Goal: Find specific page/section: Find specific page/section

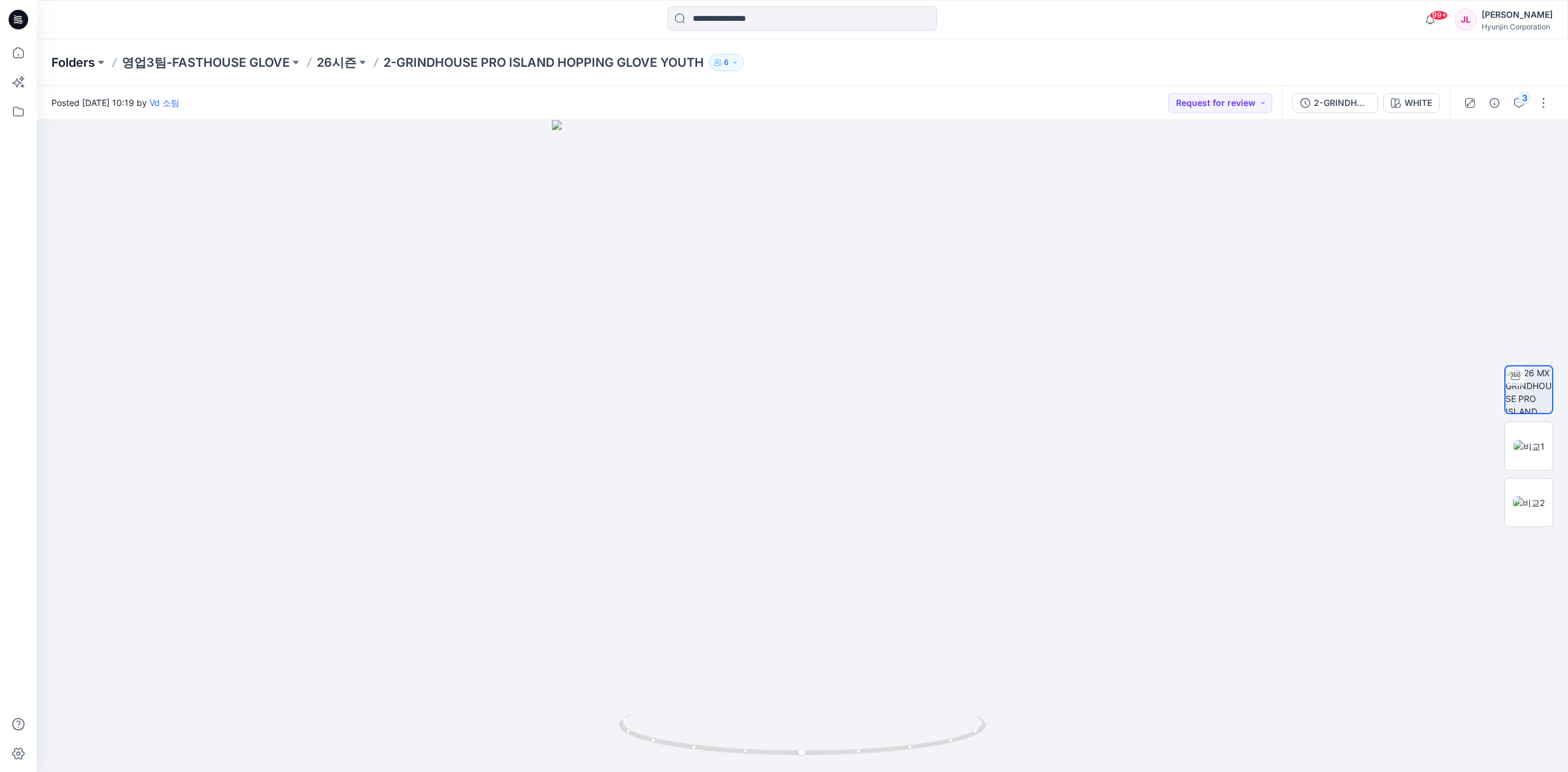
click at [91, 61] on p "Folders" at bounding box center [73, 62] width 44 height 17
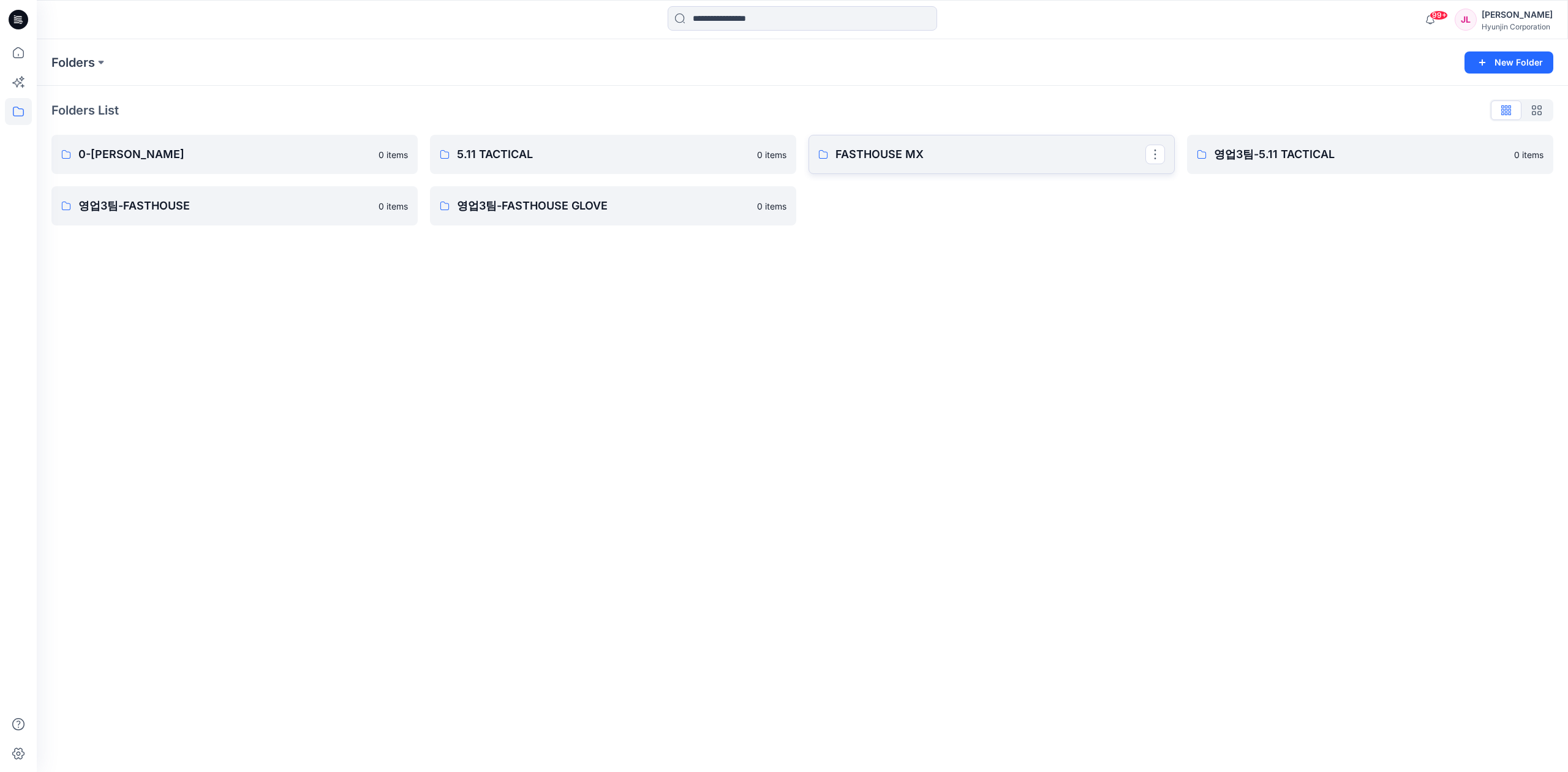
click at [906, 170] on link "FASTHOUSE MX" at bounding box center [991, 154] width 366 height 39
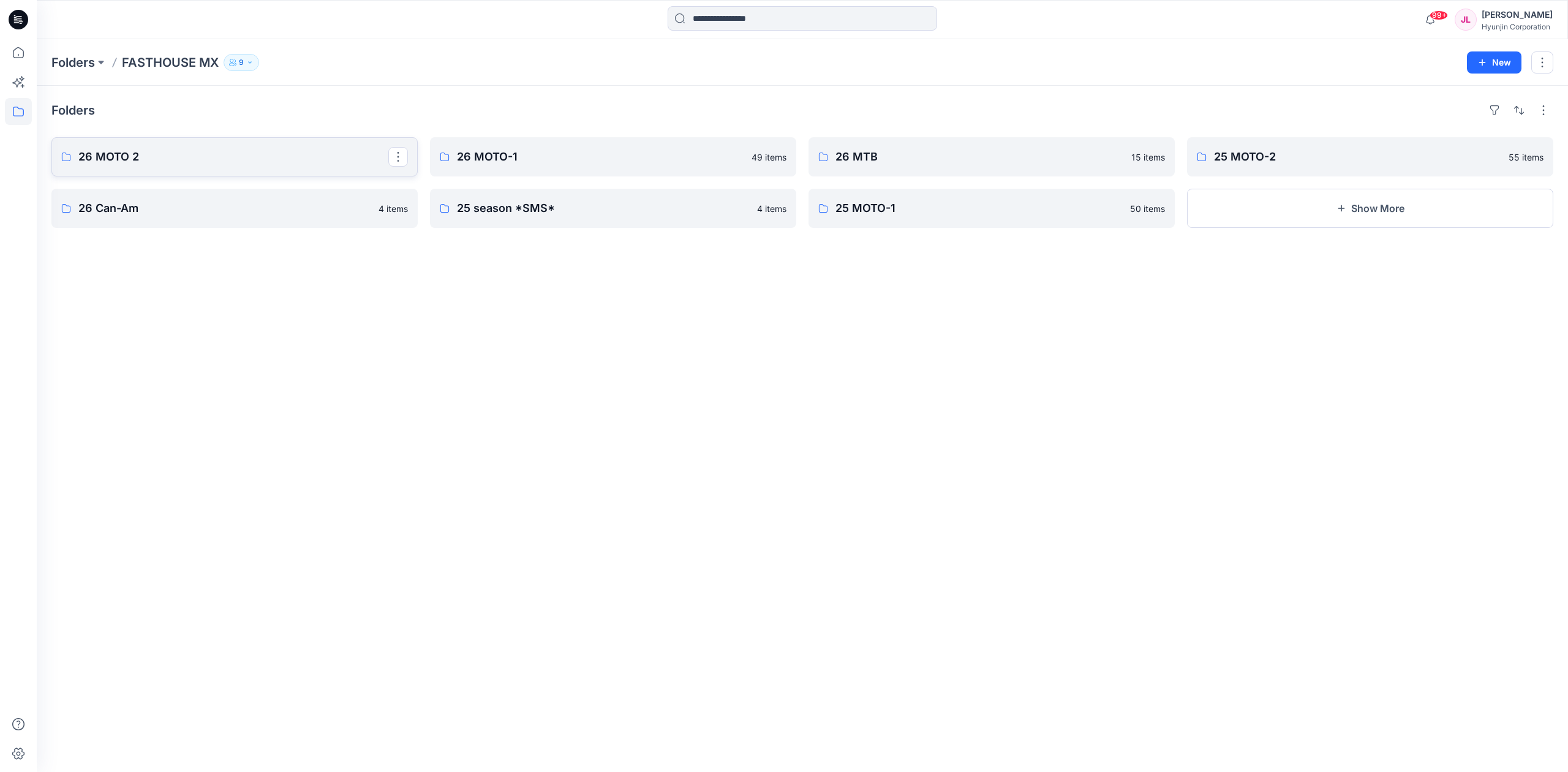
click at [211, 145] on link "26 MOTO 2" at bounding box center [234, 156] width 366 height 39
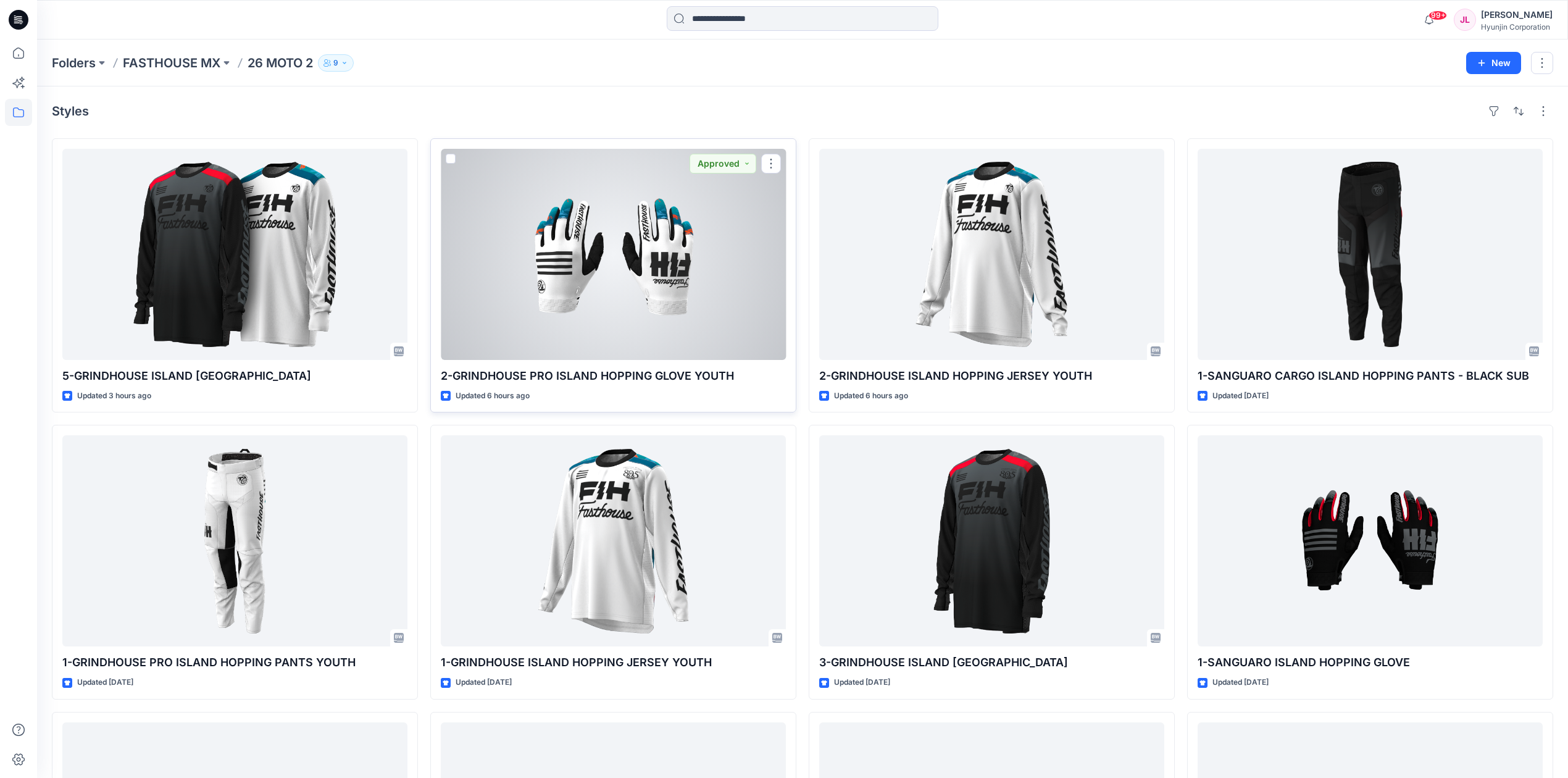
click at [705, 196] on div at bounding box center [613, 255] width 345 height 211
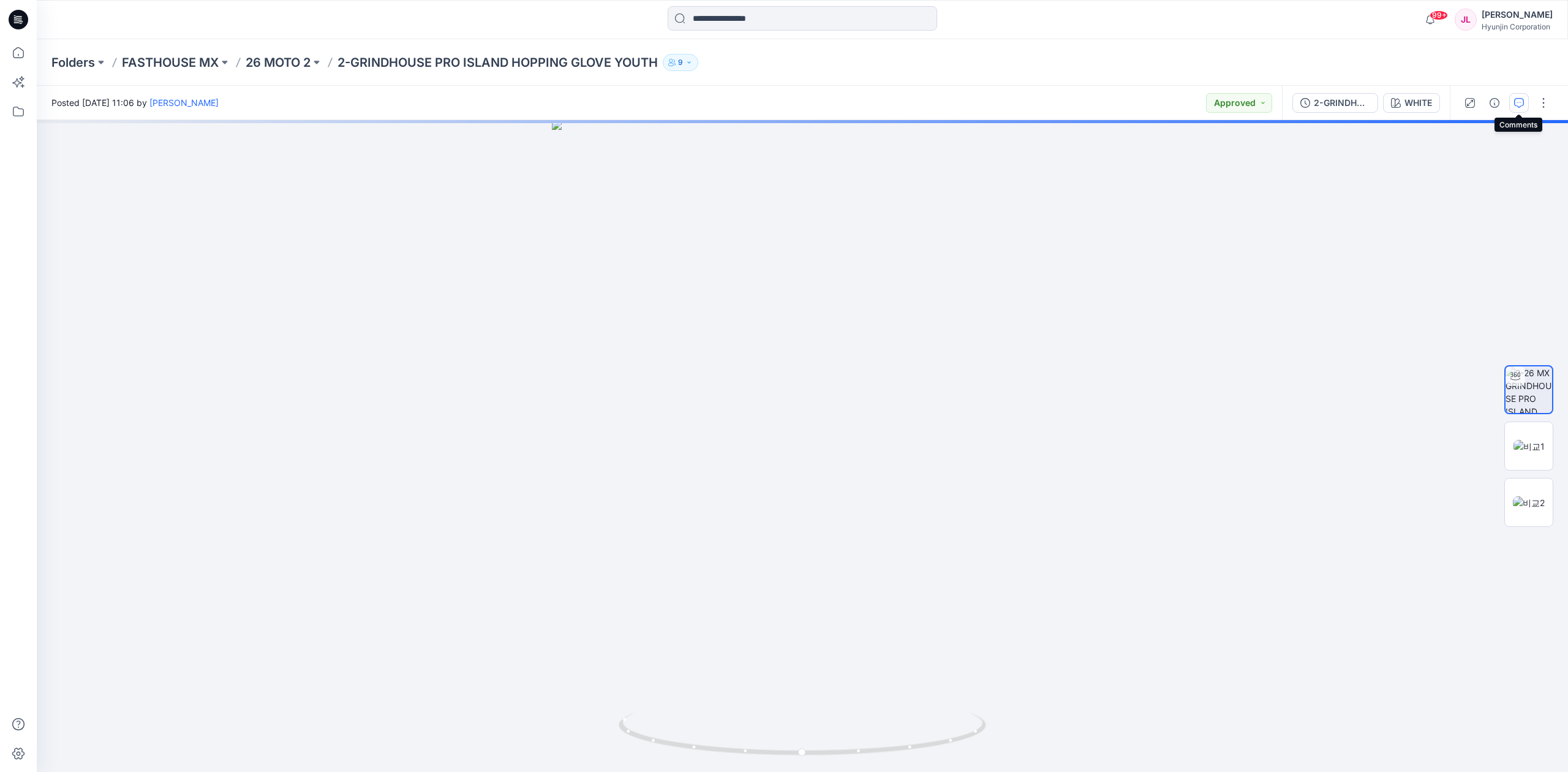
click at [1519, 108] on button "button" at bounding box center [1519, 103] width 20 height 20
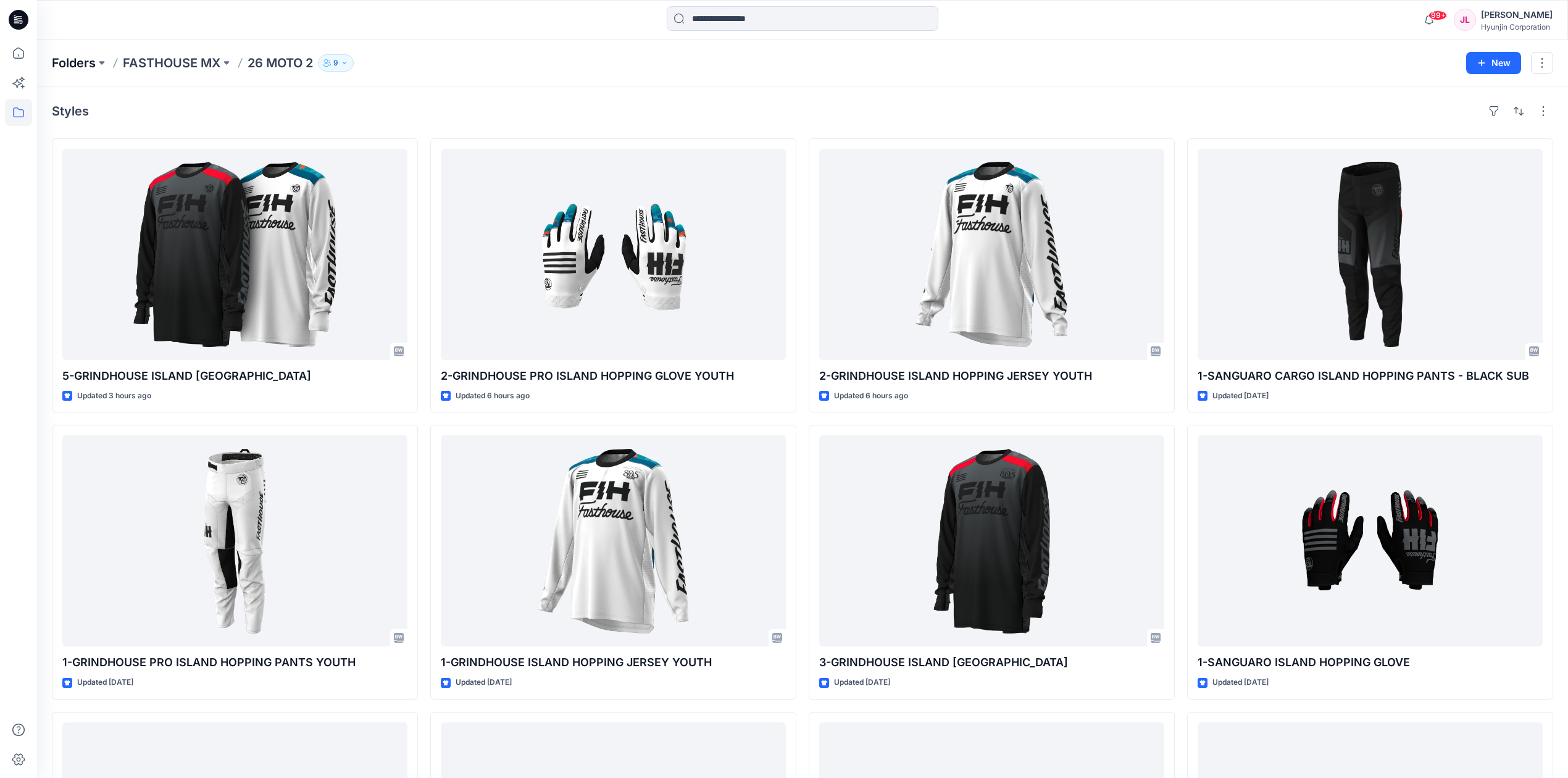
click at [74, 66] on p "Folders" at bounding box center [73, 63] width 44 height 17
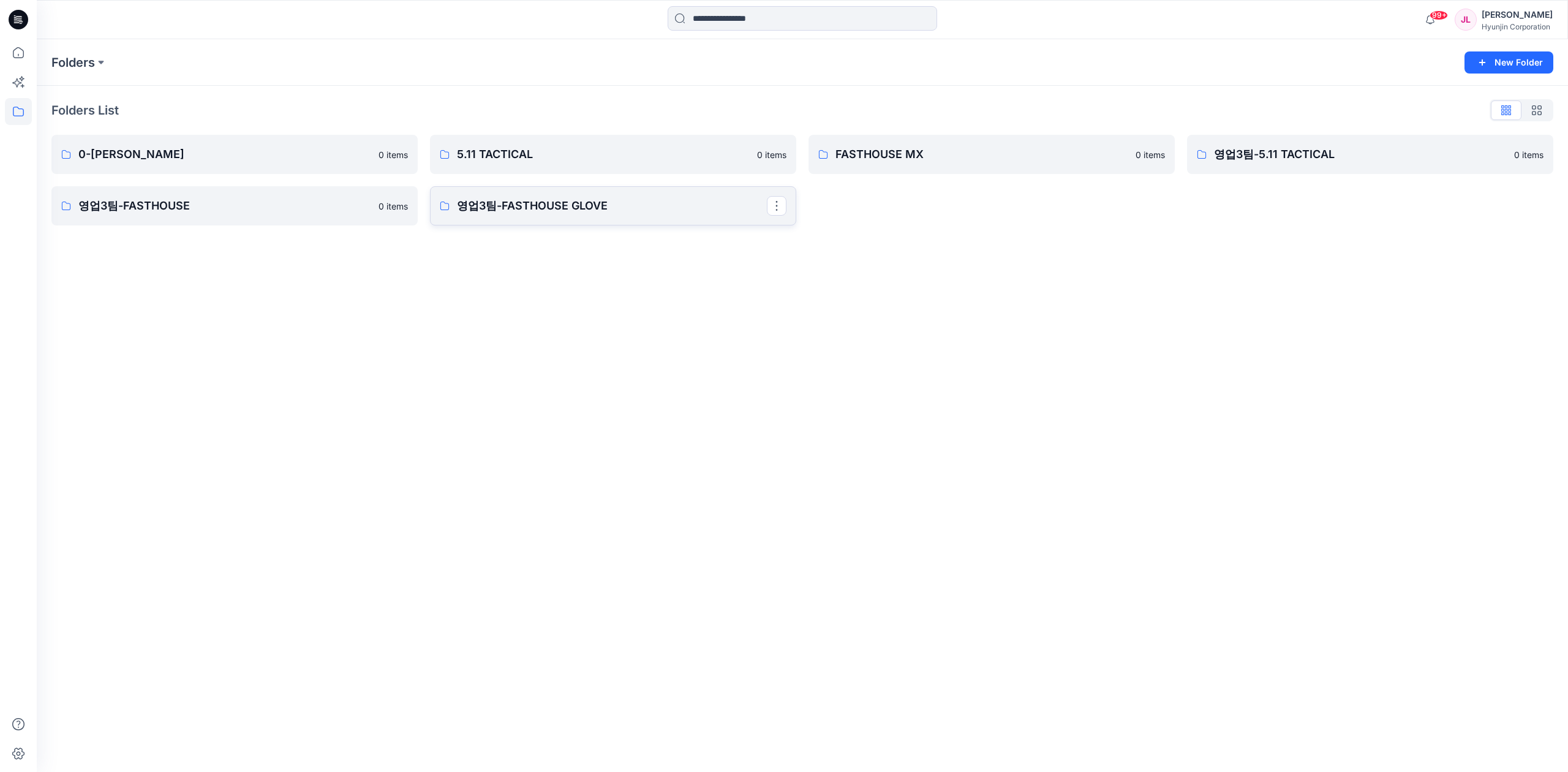
click at [583, 204] on p "영업3팀-FASTHOUSE GLOVE" at bounding box center [612, 206] width 310 height 17
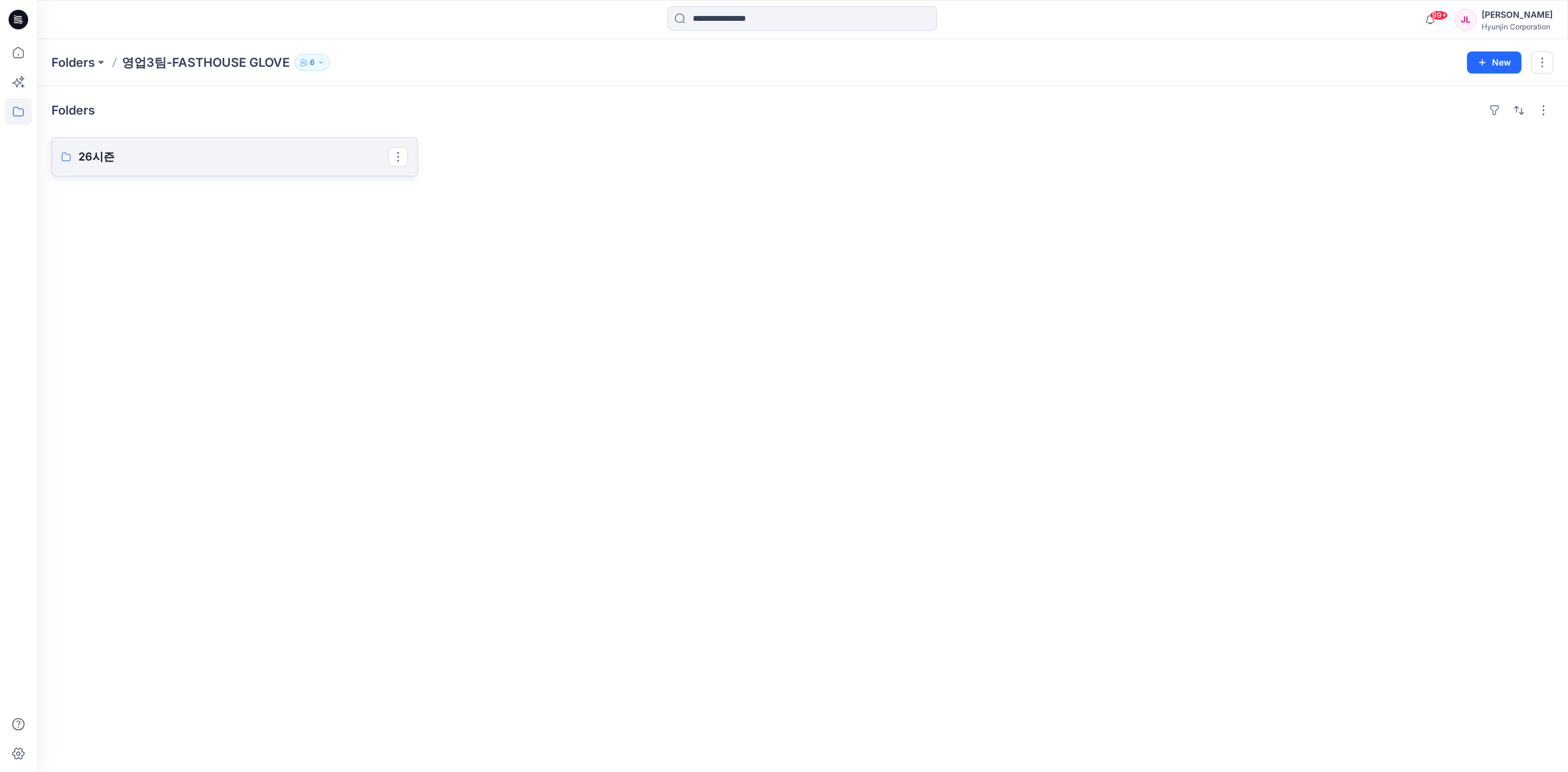
click at [317, 170] on link "26시즌" at bounding box center [234, 156] width 366 height 39
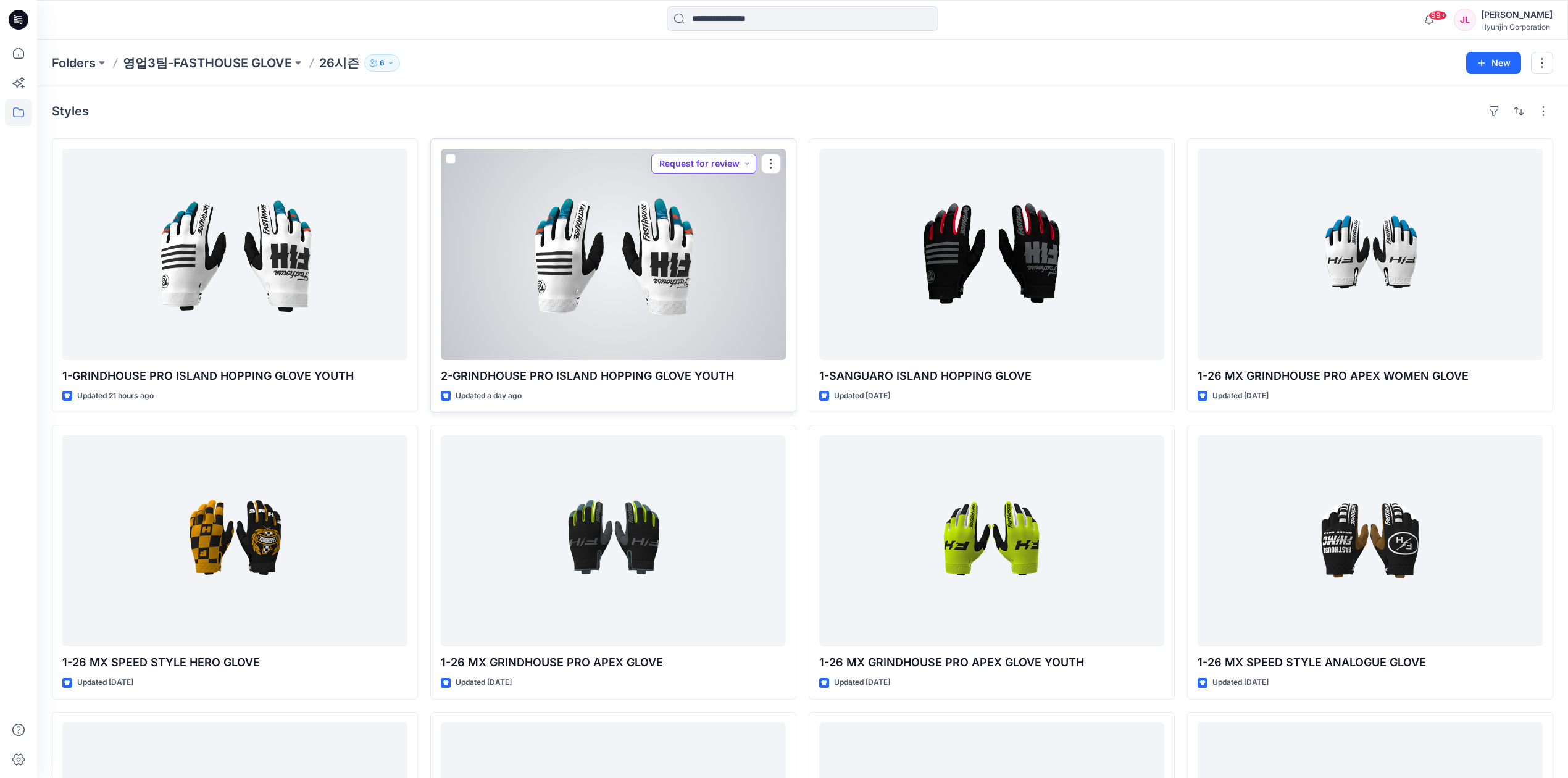
click at [725, 166] on button "Request for review" at bounding box center [704, 164] width 105 height 20
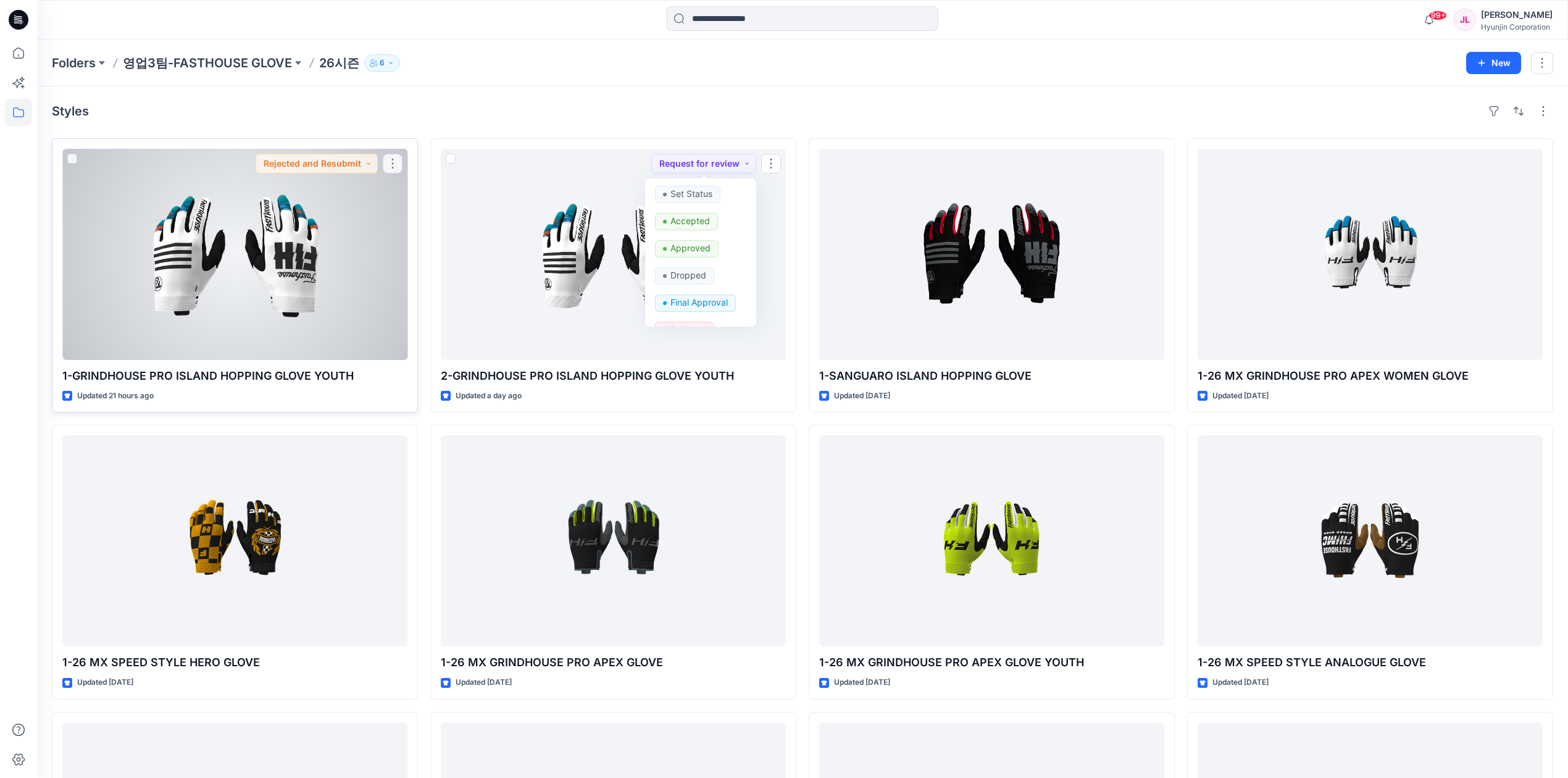
click at [299, 255] on div at bounding box center [235, 255] width 345 height 211
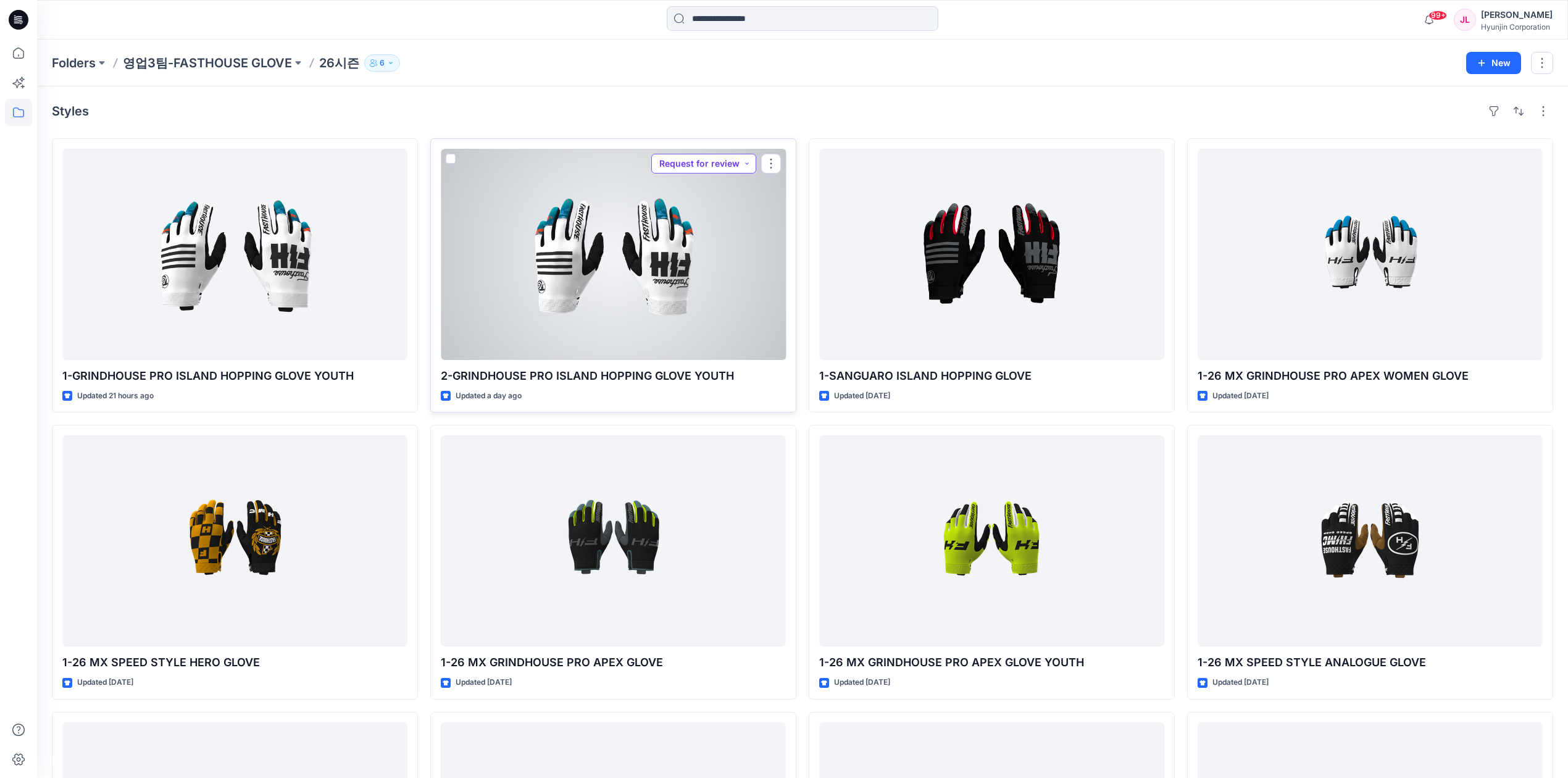
click at [699, 165] on button "Request for review" at bounding box center [704, 164] width 105 height 20
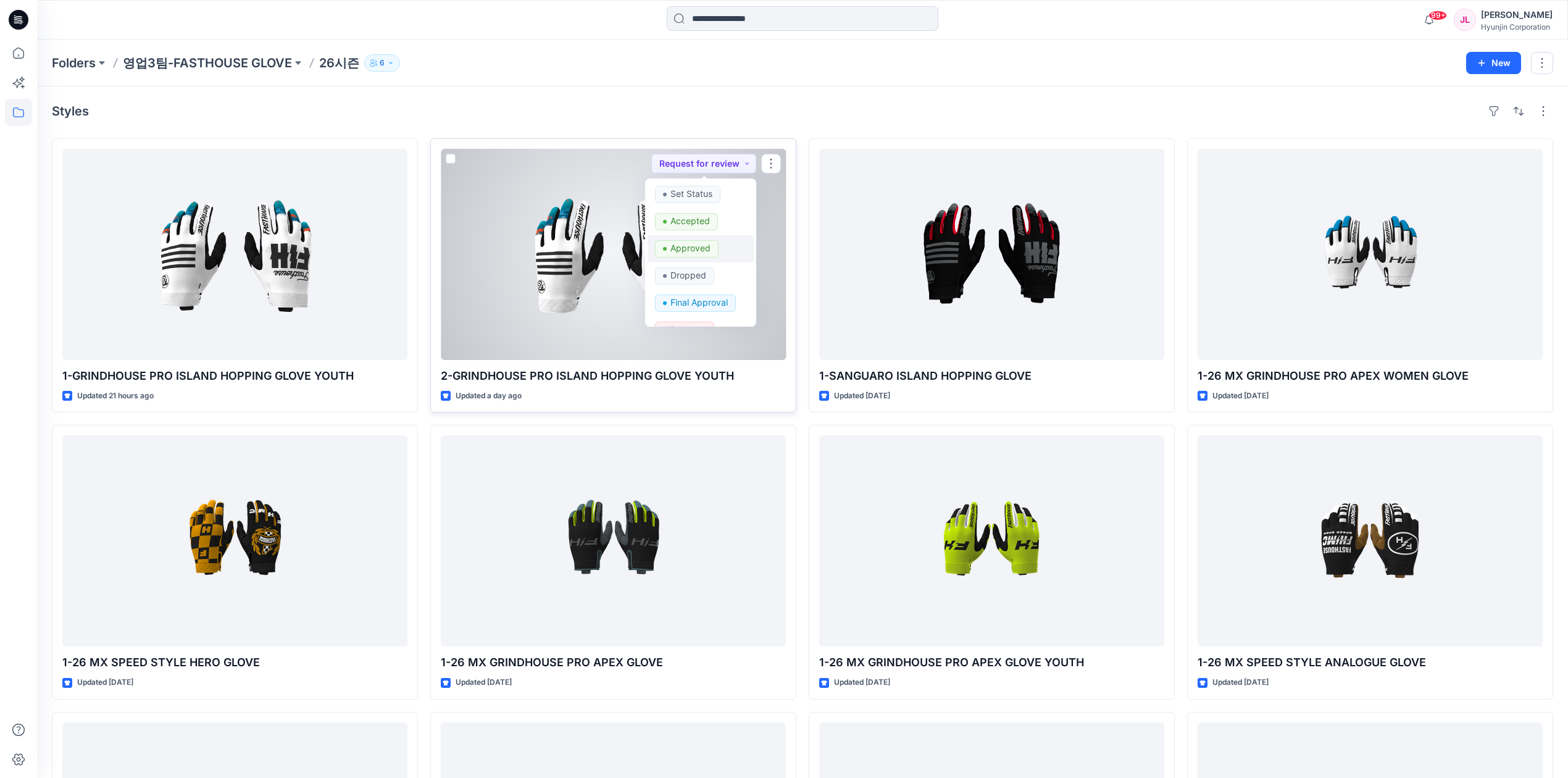
click at [705, 243] on p "Approved" at bounding box center [691, 248] width 40 height 16
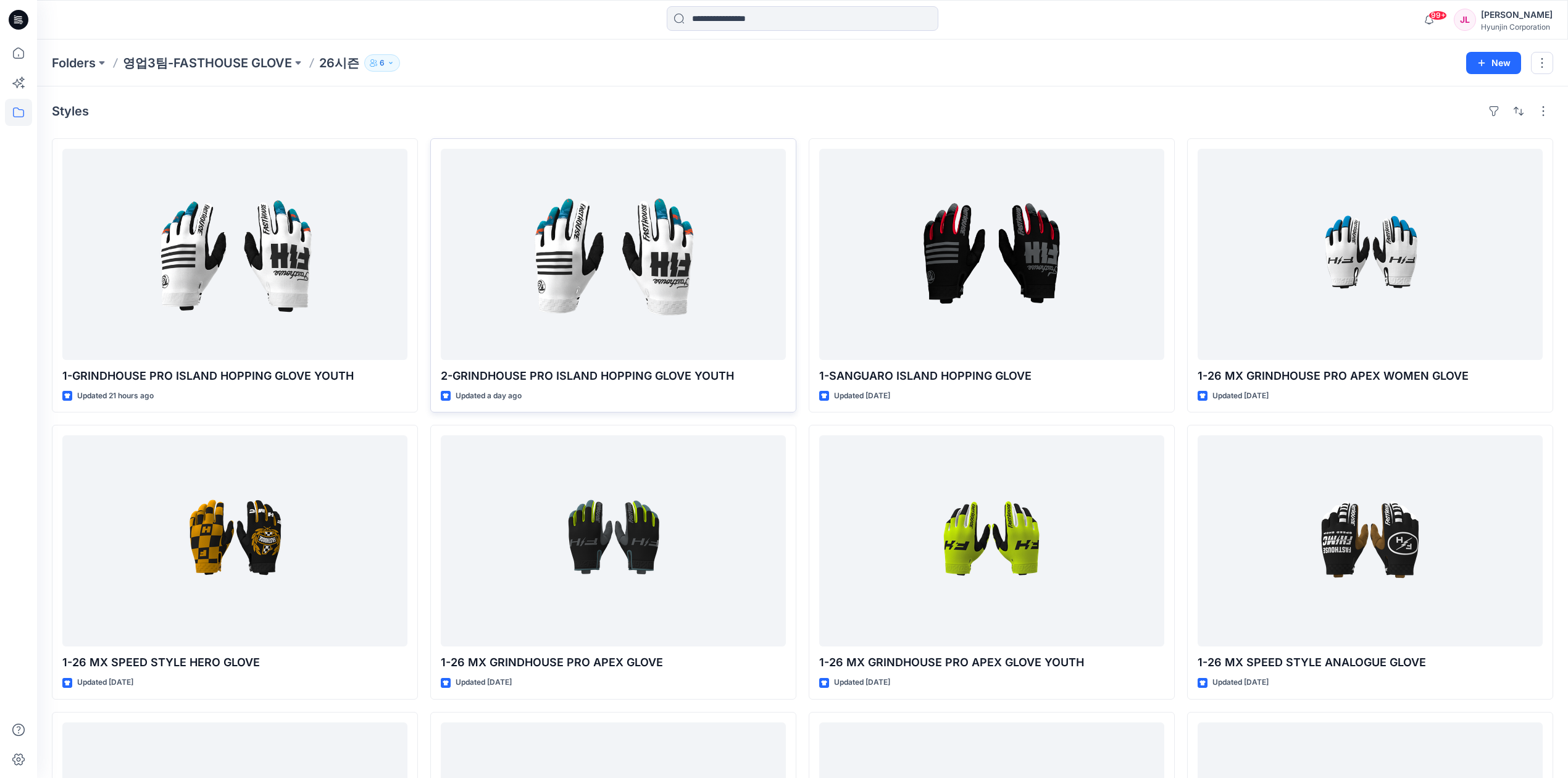
click at [860, 103] on div "Styles" at bounding box center [802, 111] width 1501 height 20
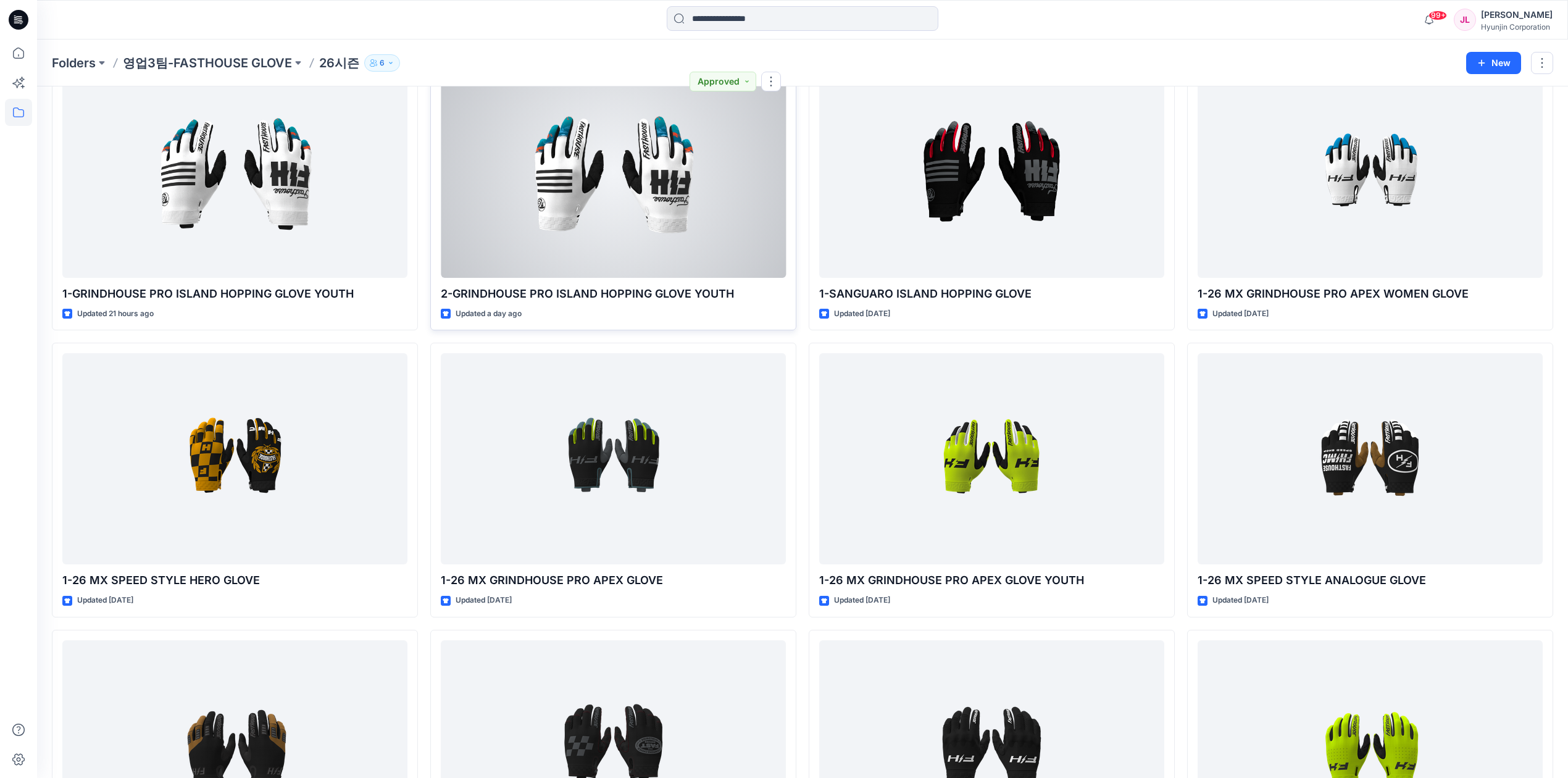
scroll to position [164, 0]
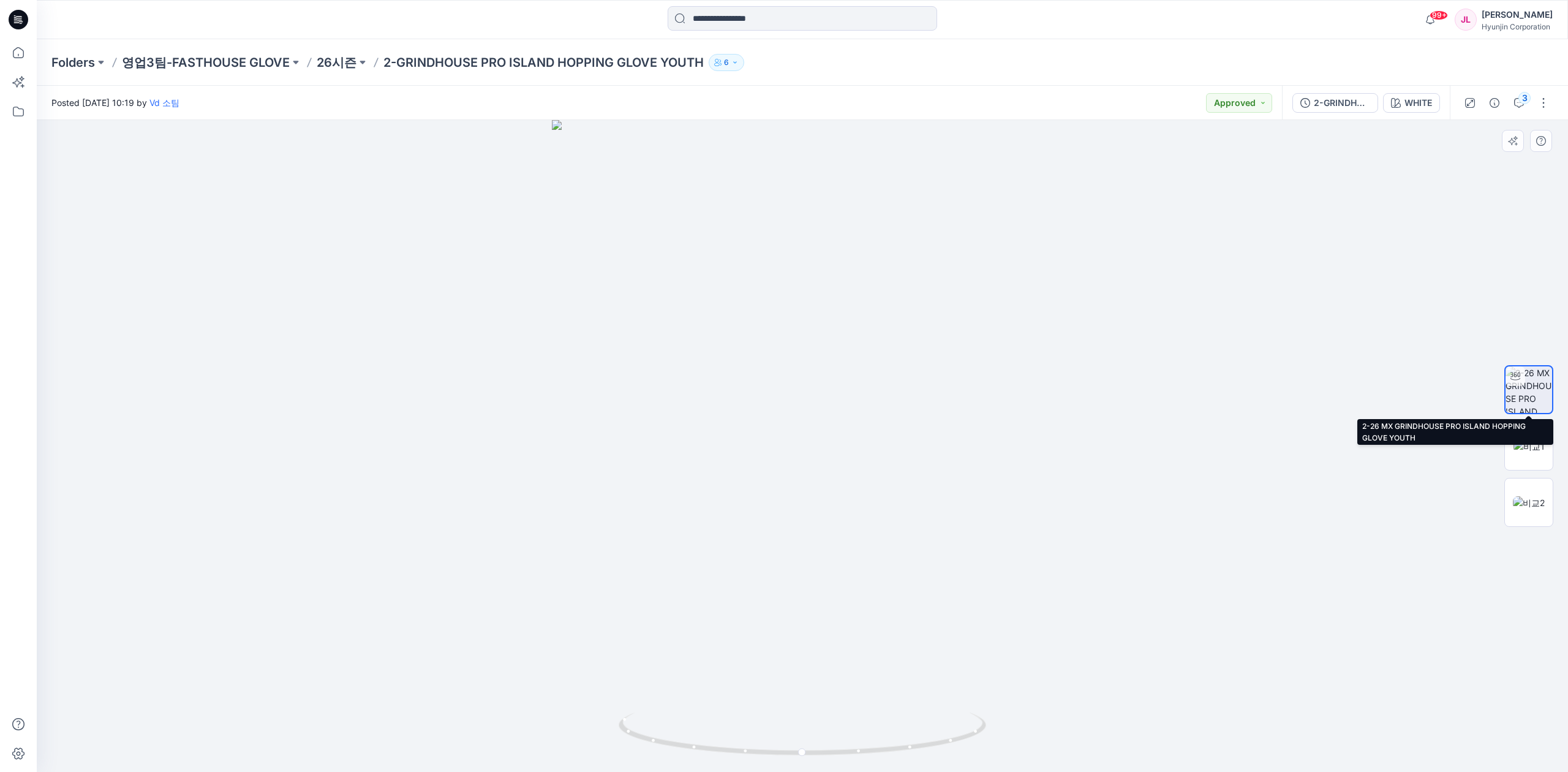
click at [1226, 388] on img at bounding box center [1528, 389] width 47 height 47
drag, startPoint x: 694, startPoint y: 597, endPoint x: 875, endPoint y: 618, distance: 182.2
click at [875, 618] on div at bounding box center [802, 446] width 1531 height 652
drag, startPoint x: 887, startPoint y: 623, endPoint x: 914, endPoint y: 627, distance: 27.3
click at [914, 631] on div at bounding box center [802, 446] width 1531 height 652
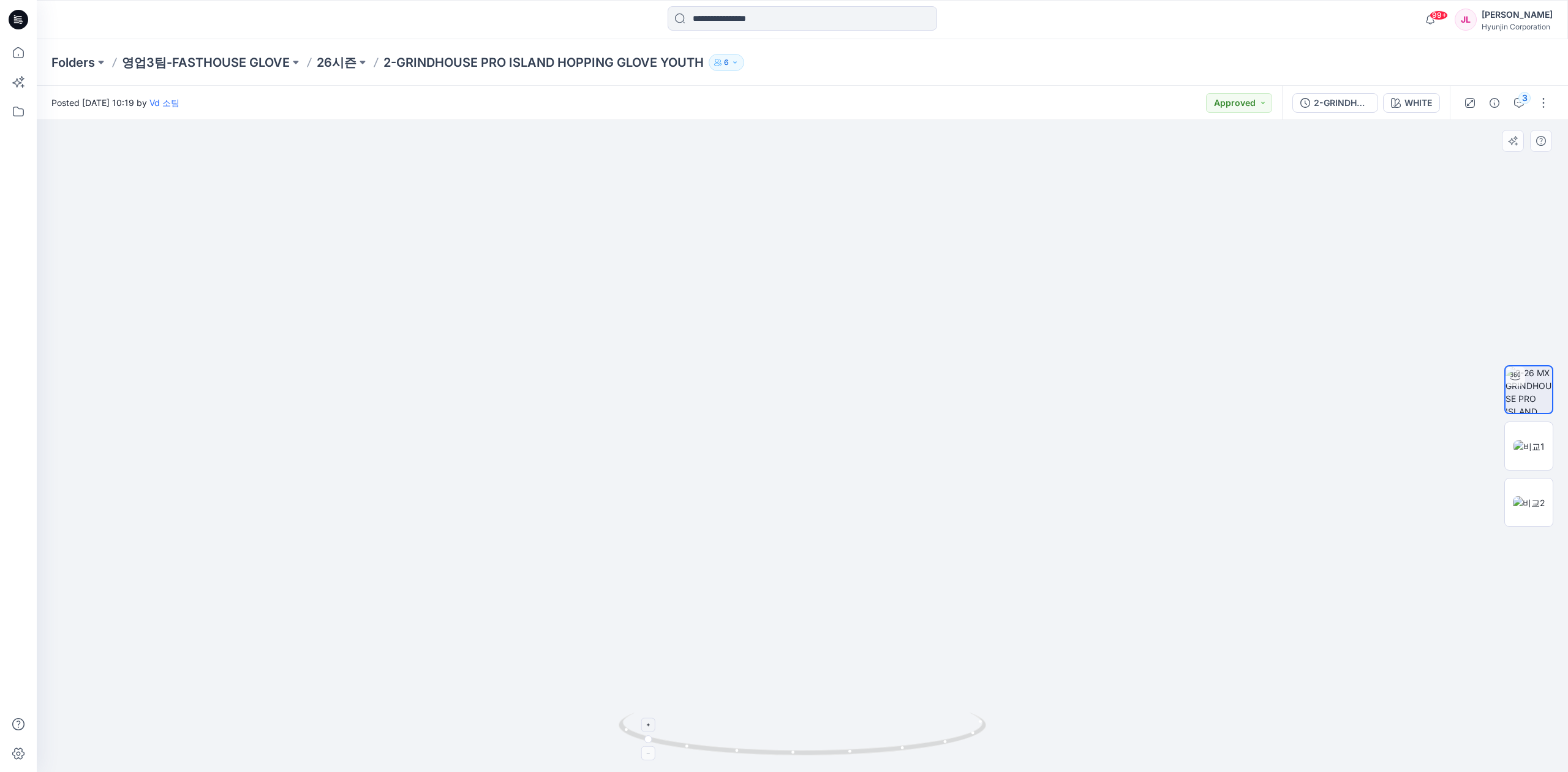
drag, startPoint x: 733, startPoint y: 706, endPoint x: 905, endPoint y: 738, distance: 175.0
click at [942, 706] on img at bounding box center [802, 335] width 842 height 874
drag, startPoint x: 843, startPoint y: 764, endPoint x: 1002, endPoint y: 747, distance: 159.9
click at [1002, 747] on div at bounding box center [802, 446] width 1531 height 652
drag, startPoint x: 923, startPoint y: 745, endPoint x: 1001, endPoint y: 741, distance: 78.1
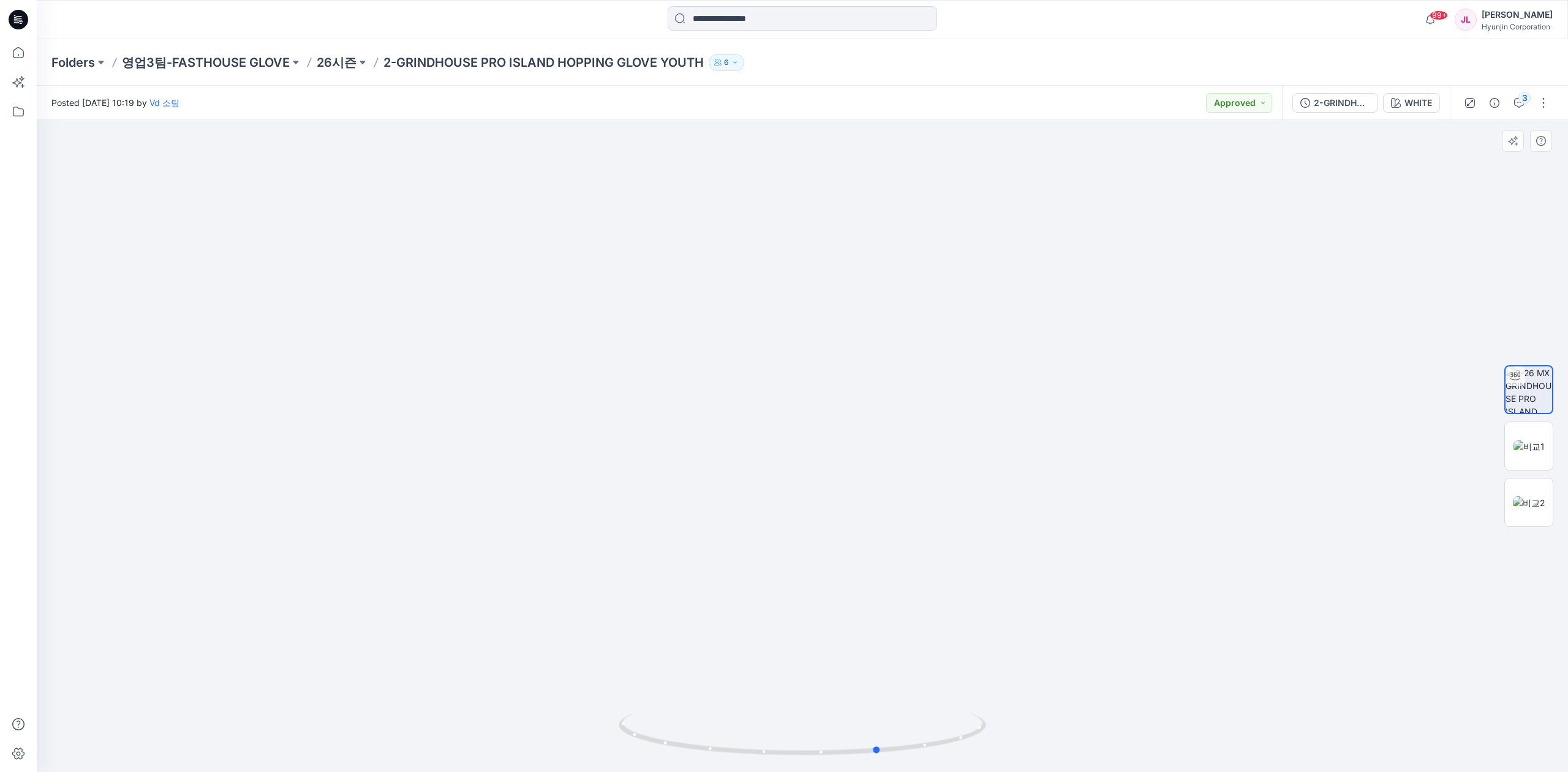
click at [1001, 741] on div at bounding box center [802, 446] width 1531 height 652
drag, startPoint x: 1078, startPoint y: 611, endPoint x: 1054, endPoint y: 503, distance: 110.6
click at [1054, 503] on img at bounding box center [802, 281] width 842 height 982
click at [725, 619] on img at bounding box center [802, 281] width 842 height 982
drag, startPoint x: 630, startPoint y: 752, endPoint x: 736, endPoint y: 743, distance: 106.4
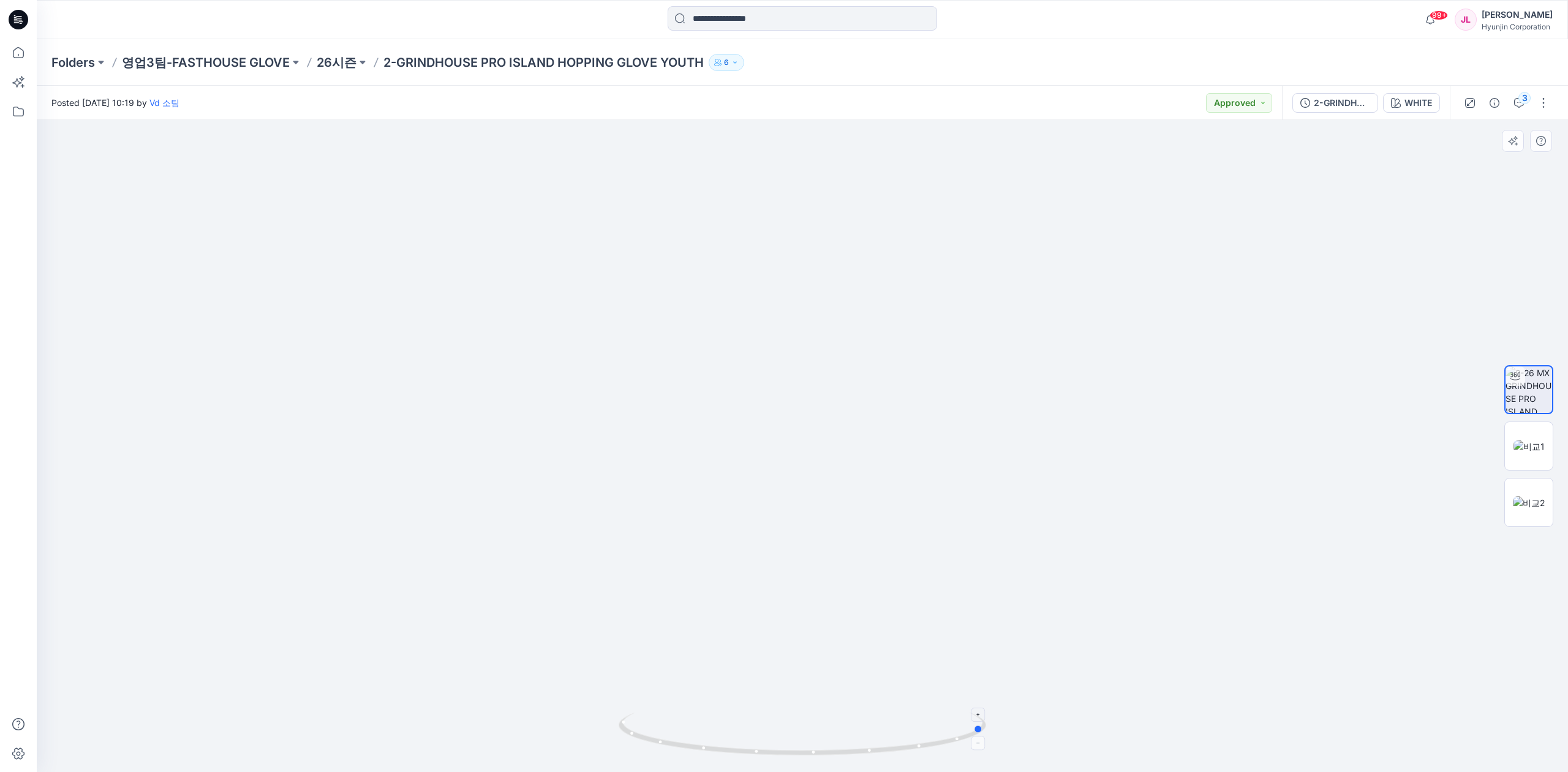
click at [736, 743] on icon at bounding box center [804, 735] width 371 height 46
drag, startPoint x: 862, startPoint y: 701, endPoint x: 711, endPoint y: 697, distance: 151.1
click at [711, 697] on img at bounding box center [802, 278] width 842 height 988
drag, startPoint x: 750, startPoint y: 757, endPoint x: 648, endPoint y: 738, distance: 103.8
click at [648, 738] on icon at bounding box center [804, 735] width 371 height 46
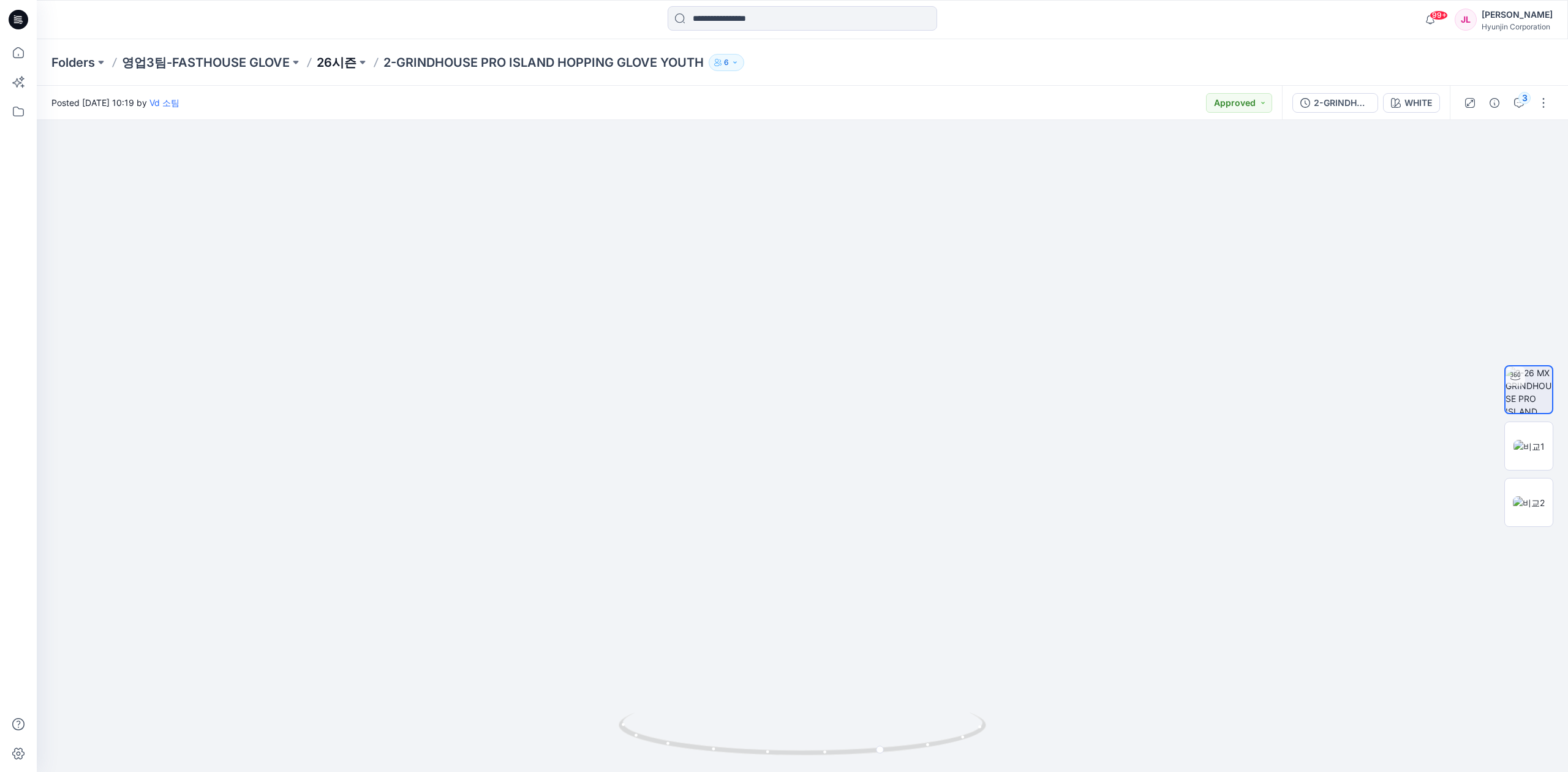
click at [336, 64] on p "26시즌" at bounding box center [337, 62] width 40 height 17
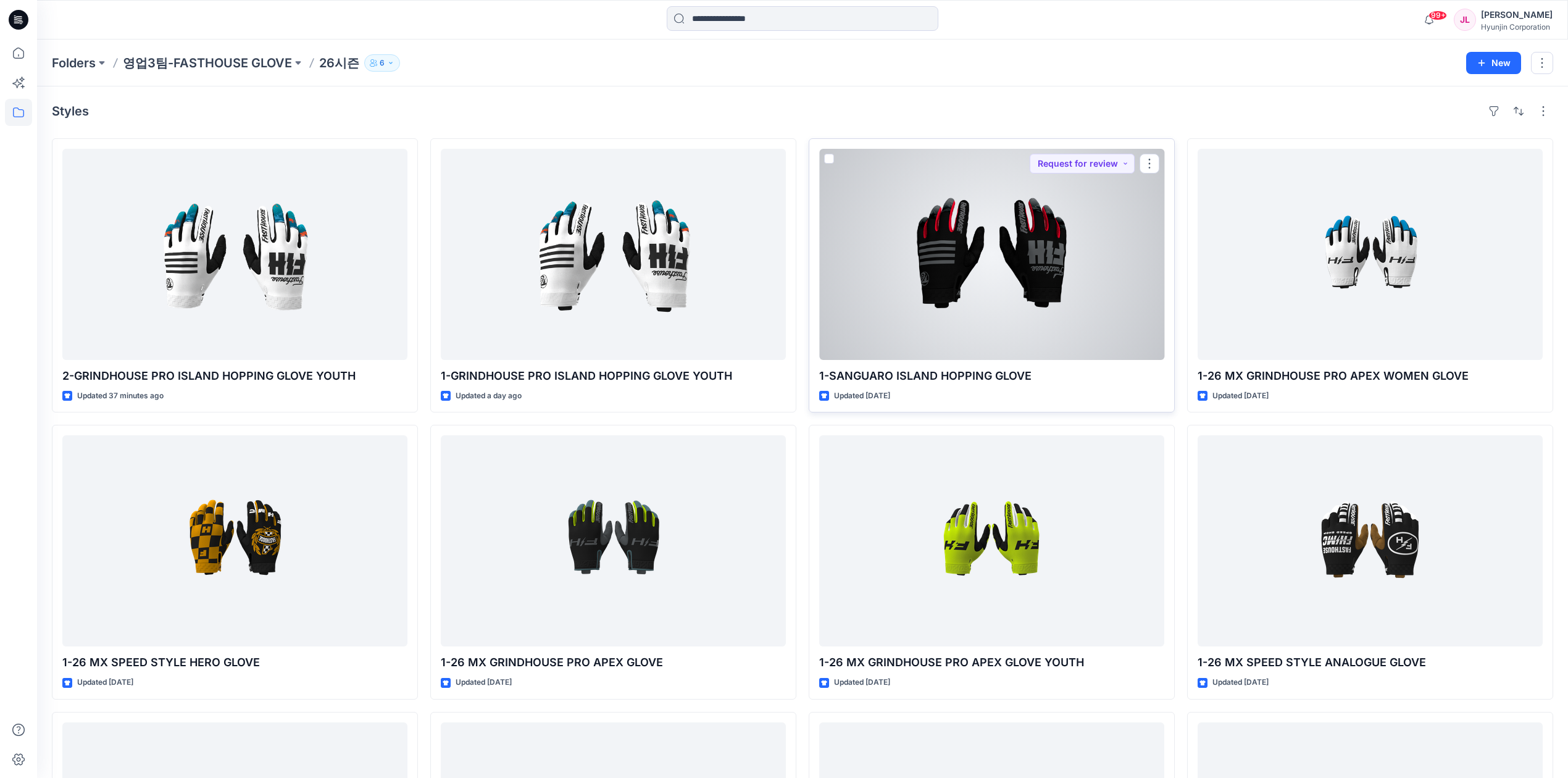
click at [1037, 316] on div at bounding box center [991, 255] width 345 height 211
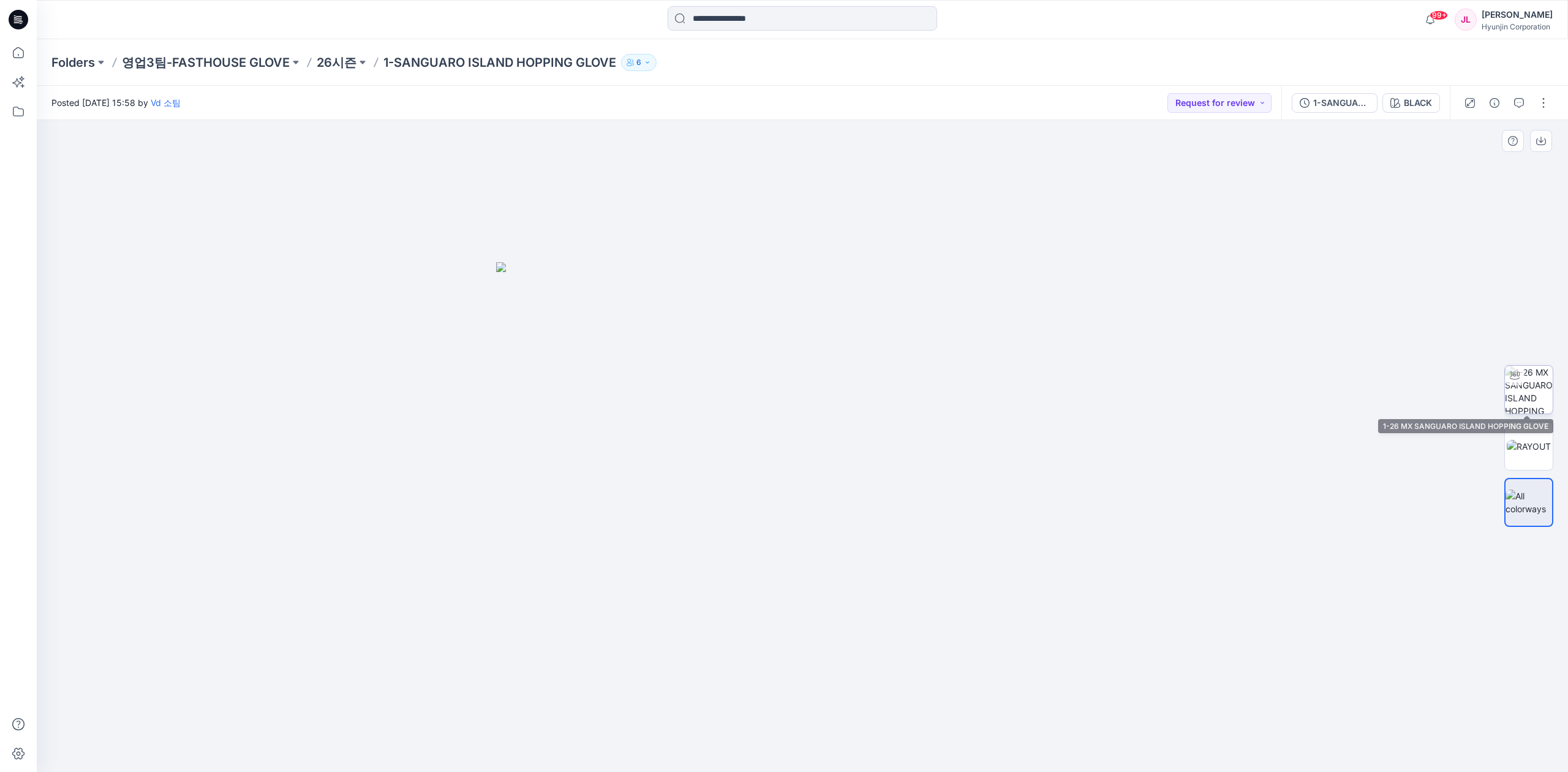
click at [1226, 388] on img at bounding box center [1528, 390] width 47 height 47
drag, startPoint x: 812, startPoint y: 756, endPoint x: 1010, endPoint y: 751, distance: 198.1
click at [1010, 751] on div at bounding box center [802, 446] width 1531 height 652
drag, startPoint x: 710, startPoint y: 752, endPoint x: 550, endPoint y: 738, distance: 160.6
click at [550, 738] on div at bounding box center [802, 446] width 1531 height 652
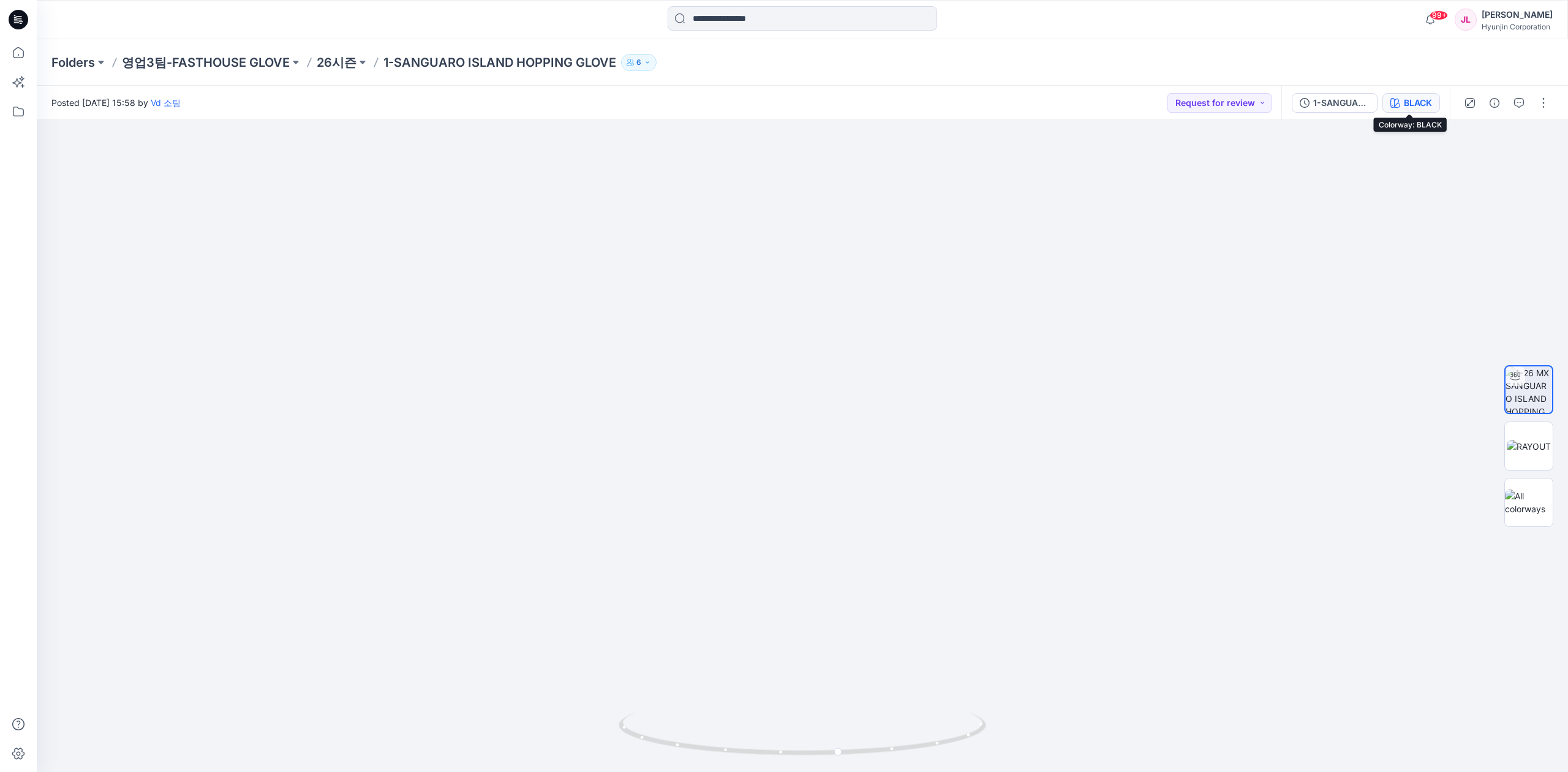
click at [1226, 103] on div "BLACK" at bounding box center [1417, 103] width 28 height 14
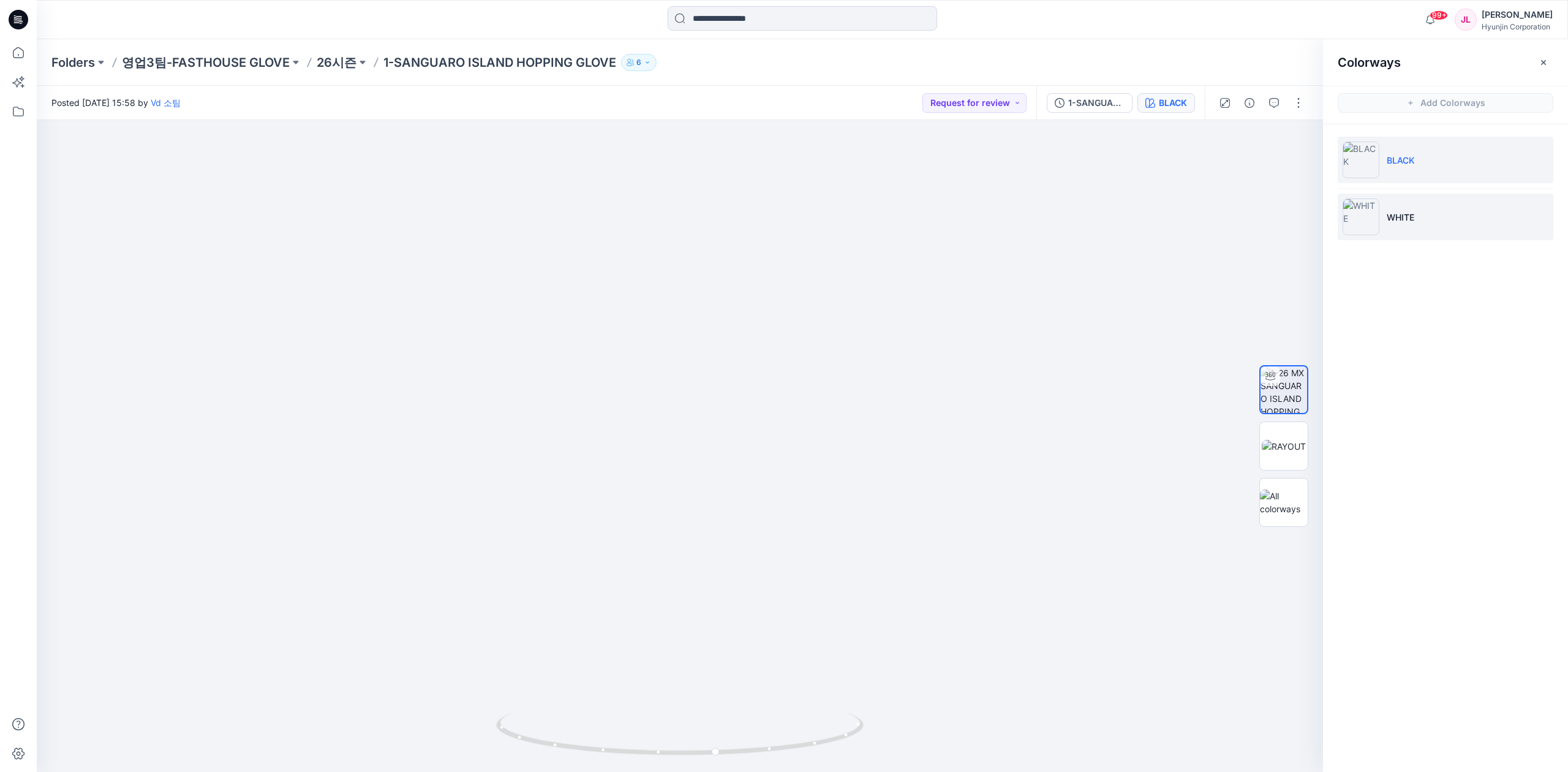
click at [1226, 221] on li "WHITE" at bounding box center [1446, 217] width 216 height 47
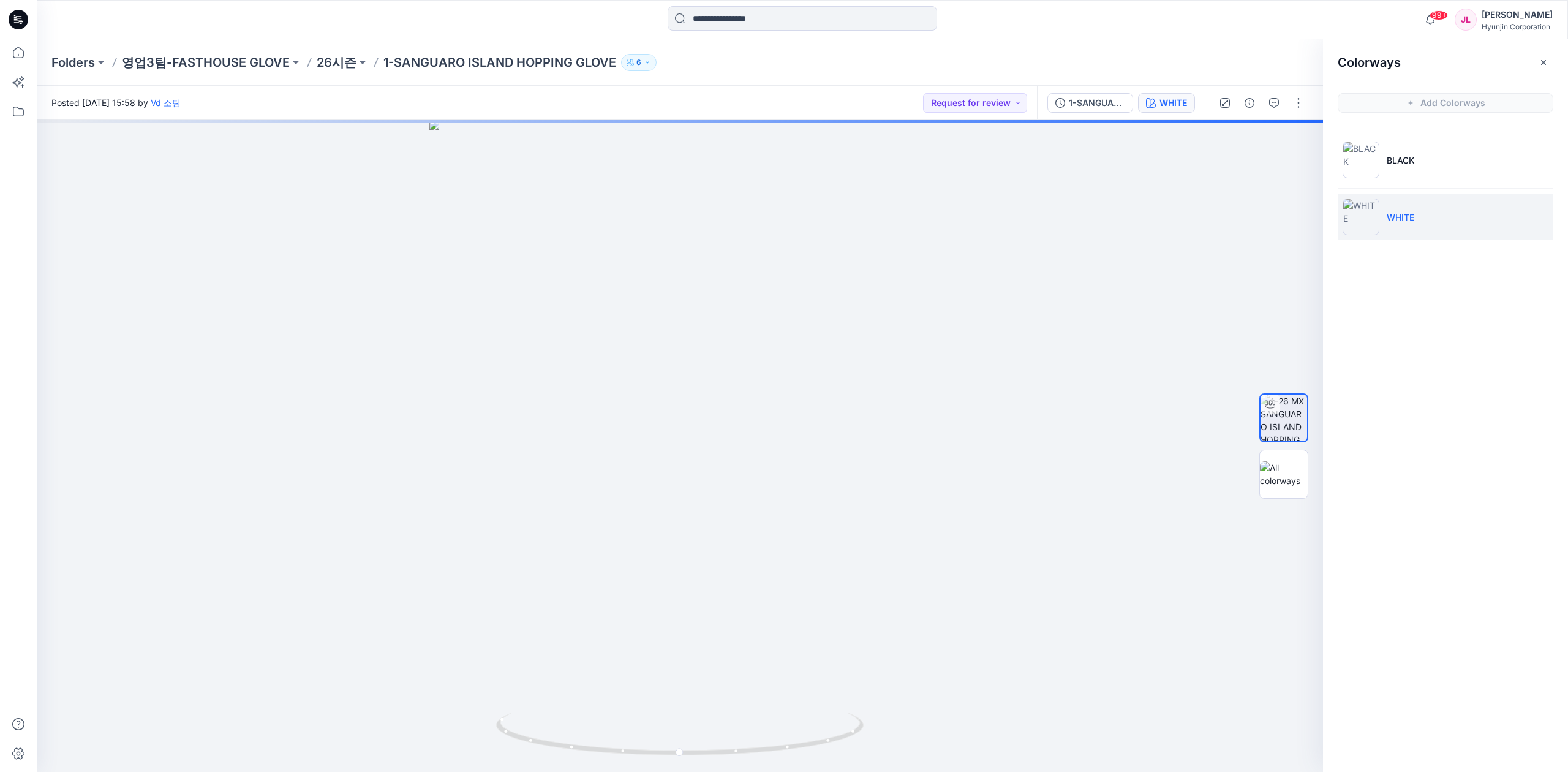
click at [1226, 221] on li "WHITE" at bounding box center [1446, 217] width 216 height 47
drag, startPoint x: 719, startPoint y: 745, endPoint x: 912, endPoint y: 740, distance: 193.1
click at [912, 740] on div at bounding box center [680, 446] width 1286 height 652
drag, startPoint x: 907, startPoint y: 613, endPoint x: 818, endPoint y: 631, distance: 90.8
click at [818, 631] on img at bounding box center [679, 388] width 705 height 767
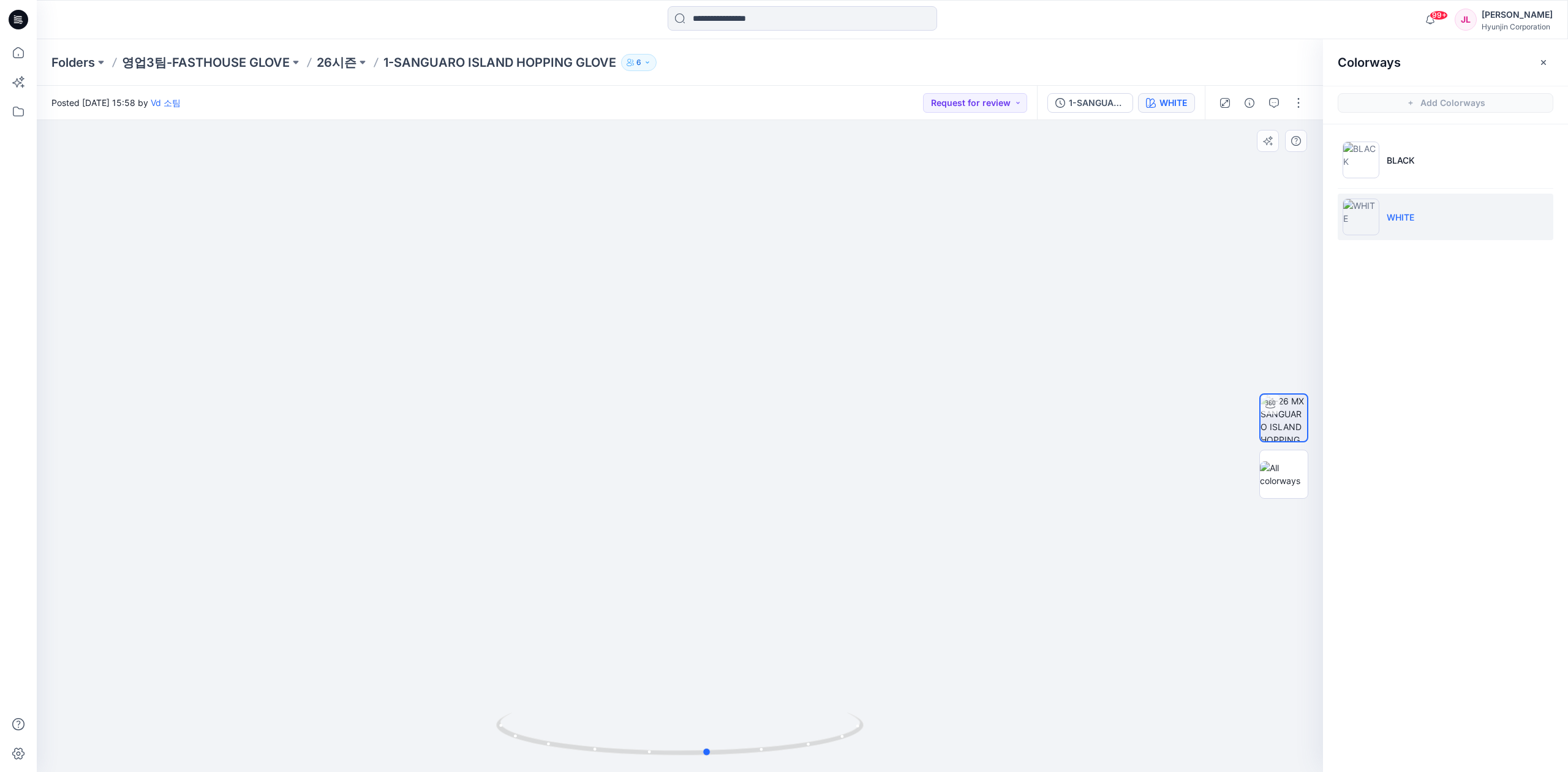
drag, startPoint x: 841, startPoint y: 713, endPoint x: 675, endPoint y: 711, distance: 166.0
click at [675, 711] on div at bounding box center [680, 741] width 368 height 61
